Goal: Download file/media

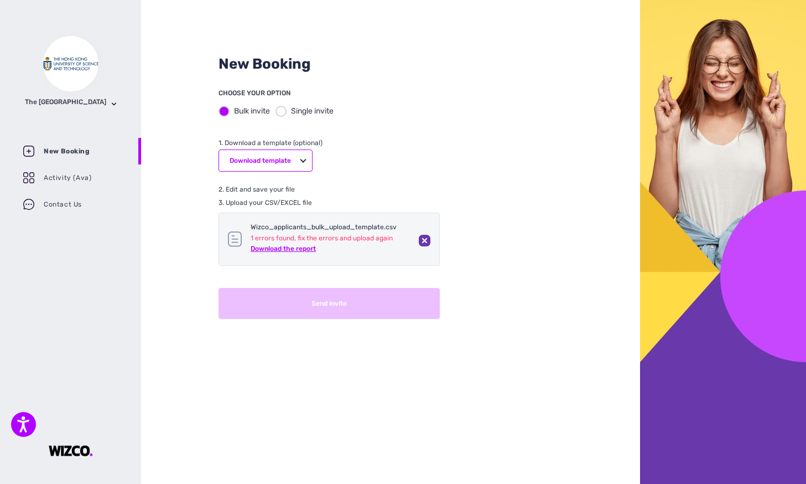
click at [296, 250] on p "Download the report" at bounding box center [330, 248] width 159 height 13
click at [297, 248] on p "Download the report" at bounding box center [330, 248] width 159 height 13
click at [587, 153] on div "New Booking CHOOSE YOUR OPTION Bulk invite Single invite 1. Download a template…" at bounding box center [390, 242] width 499 height 484
click at [296, 245] on p "Download the report" at bounding box center [330, 248] width 159 height 13
click at [431, 240] on div "Wizco_applicants_bulk_upload_template.csv 1 errors found, fix the errors and up…" at bounding box center [329, 239] width 221 height 53
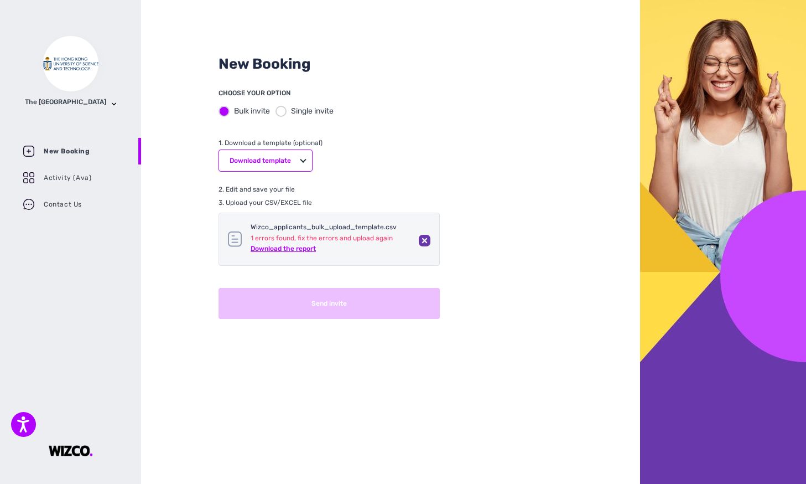
click at [424, 238] on icon at bounding box center [425, 241] width 12 height 12
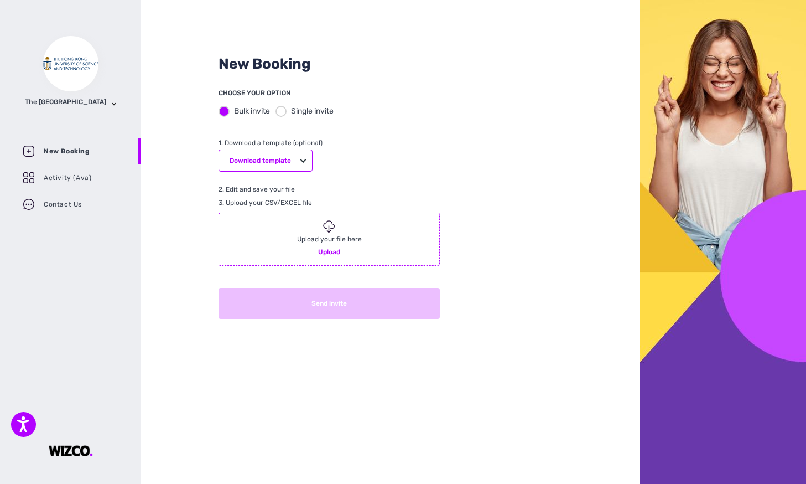
click at [338, 259] on div "Upload your file here Upload" at bounding box center [329, 239] width 220 height 41
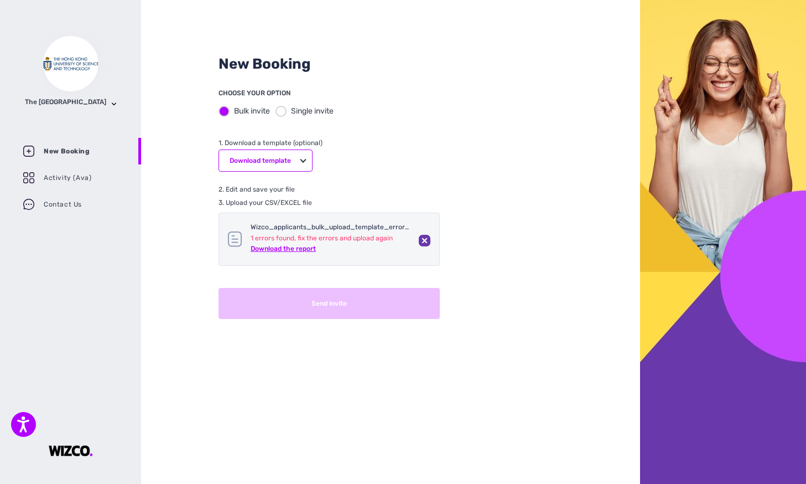
click at [307, 238] on p "1 errors found, fix the errors and upload again" at bounding box center [330, 238] width 159 height 8
click at [304, 249] on p "Download the report" at bounding box center [330, 248] width 159 height 13
click at [425, 241] on icon at bounding box center [425, 241] width 12 height 12
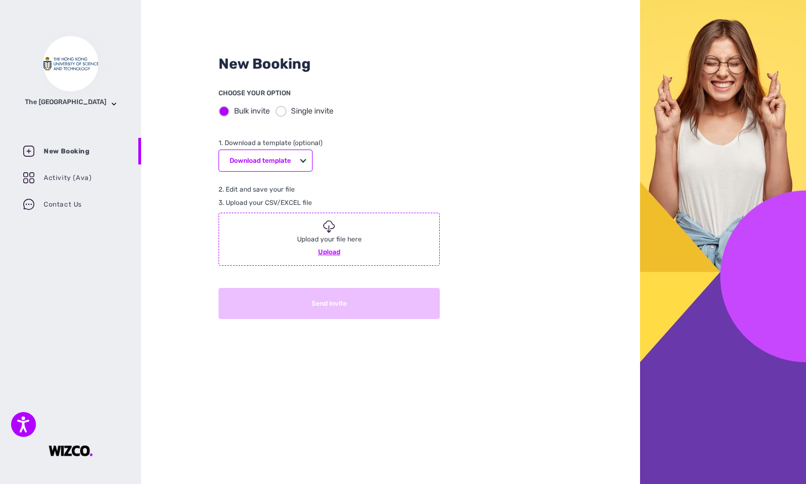
click at [328, 241] on p "Upload your file here" at bounding box center [329, 239] width 65 height 7
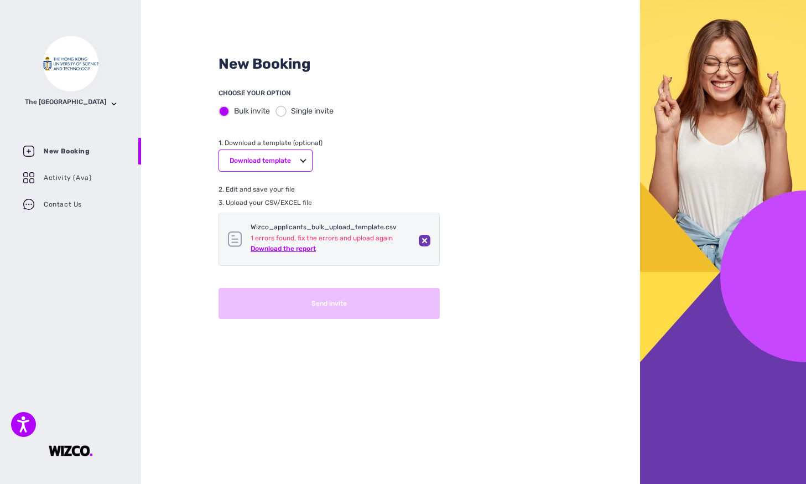
click at [412, 152] on div "CHOOSE YOUR OPTION Bulk invite Single invite 1. Download a template (optional) …" at bounding box center [329, 202] width 221 height 232
